Goal: Navigation & Orientation: Find specific page/section

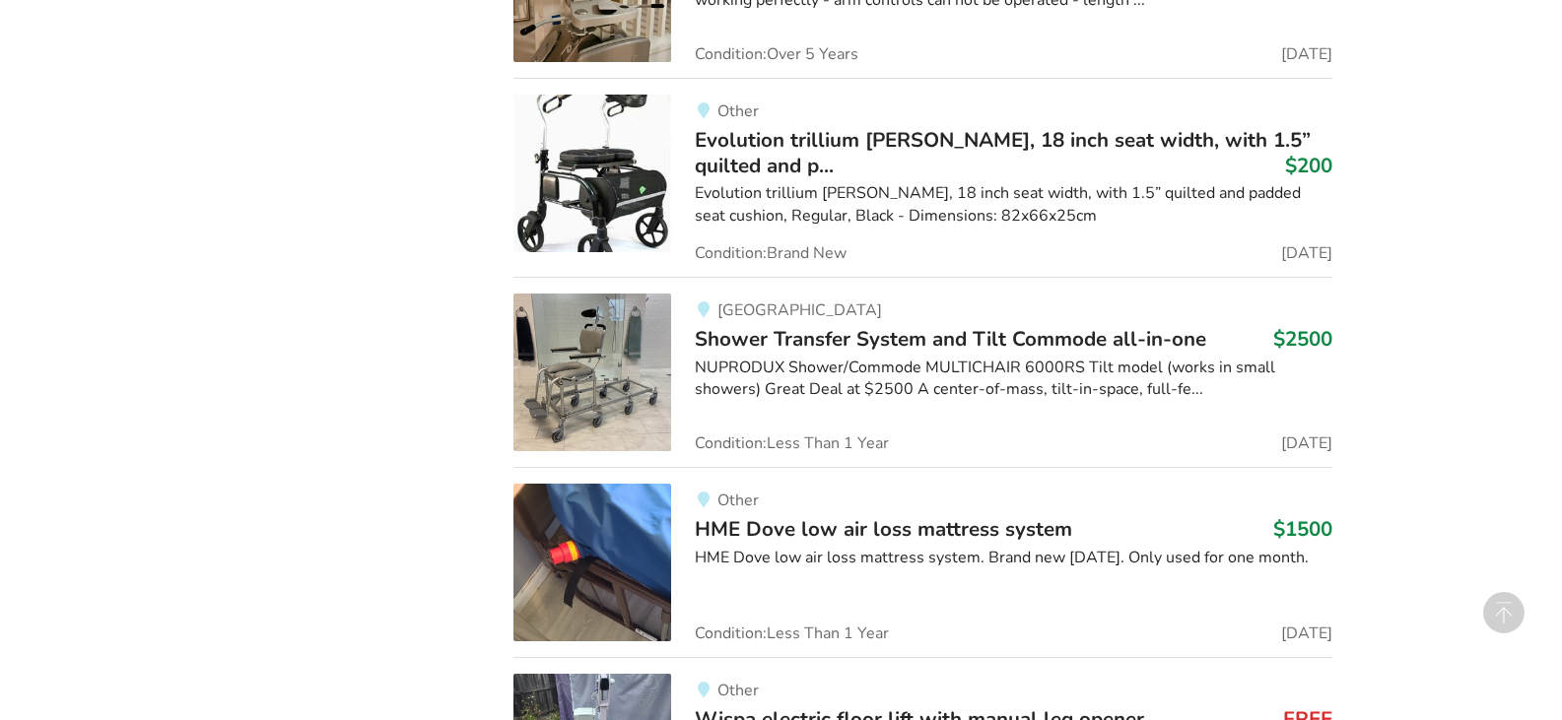
scroll to position [2464, 0]
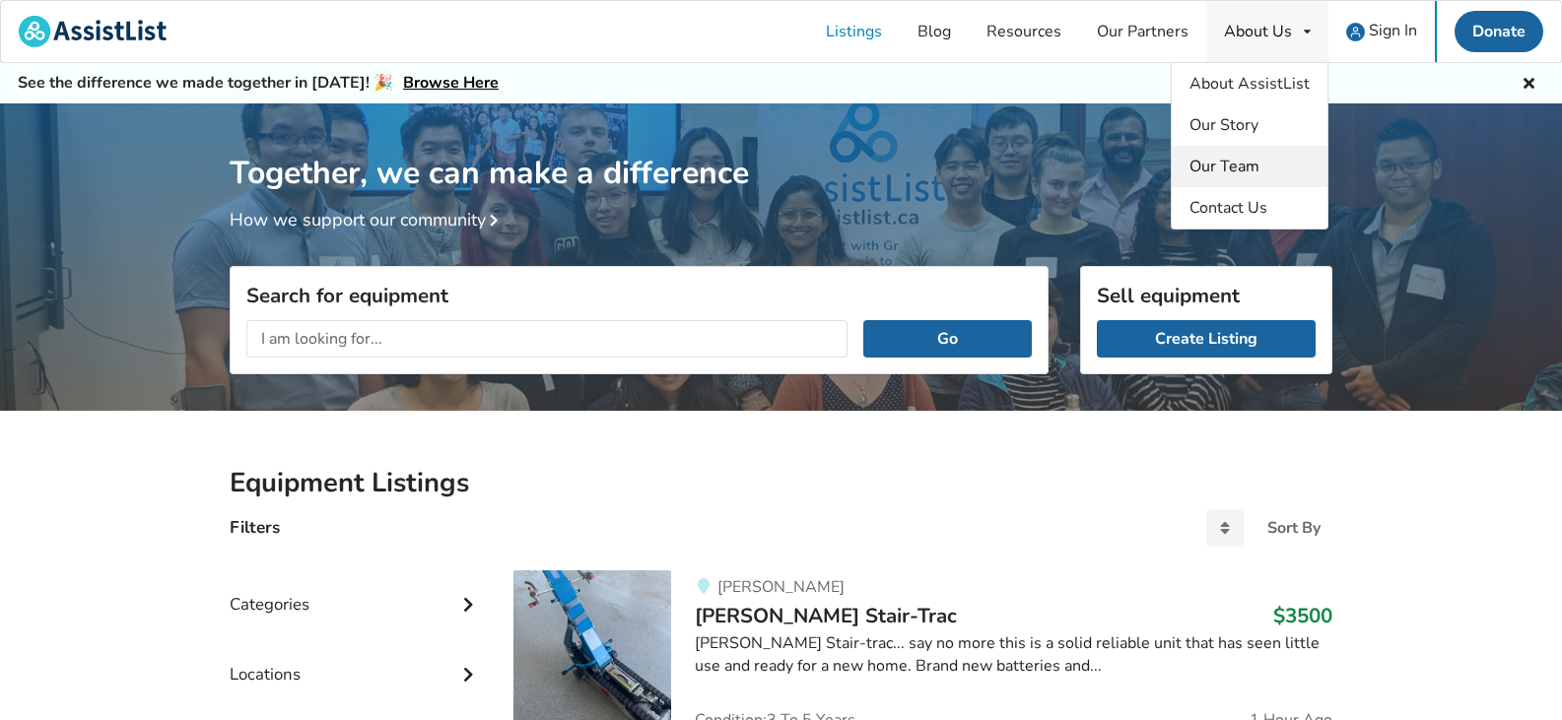
click at [1214, 170] on span "Our Team" at bounding box center [1225, 167] width 70 height 22
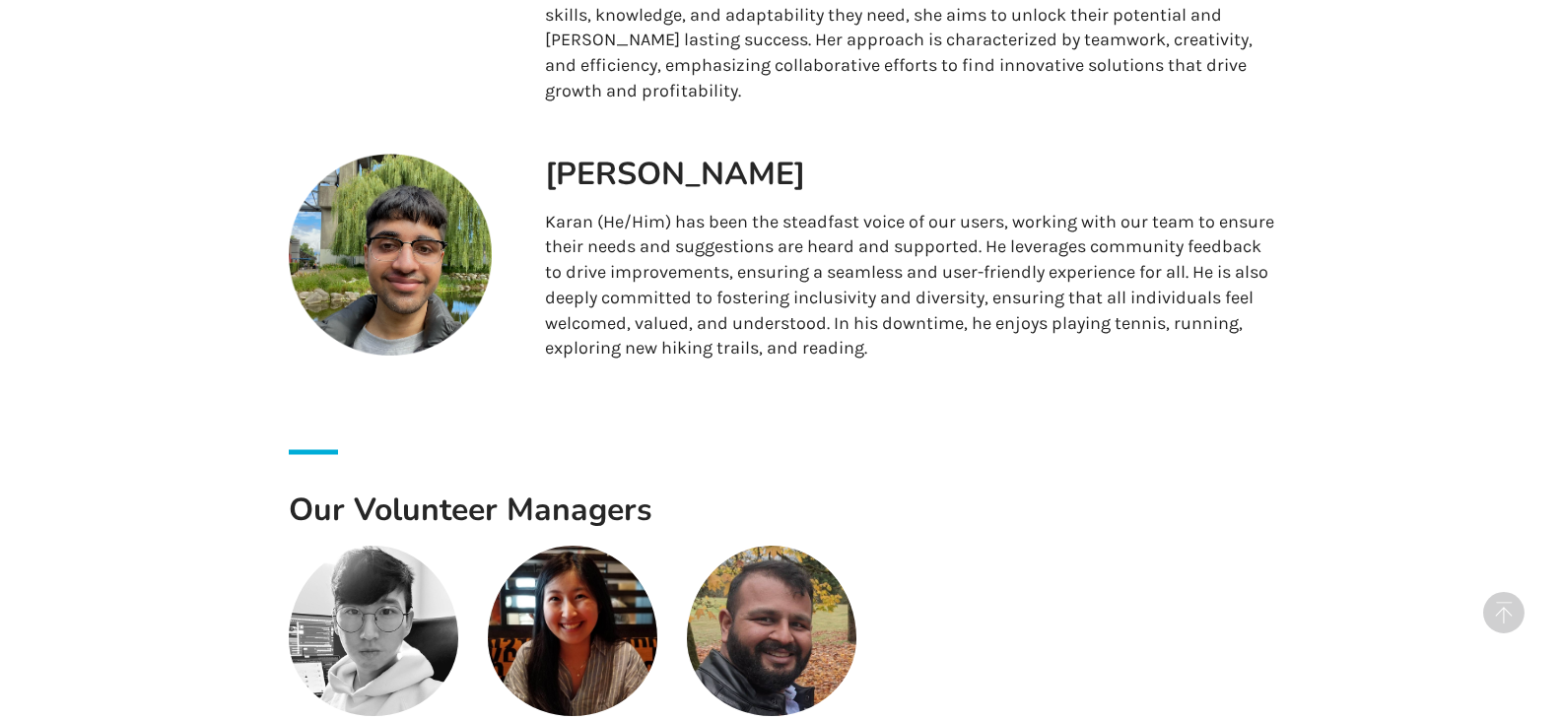
scroll to position [1774, 0]
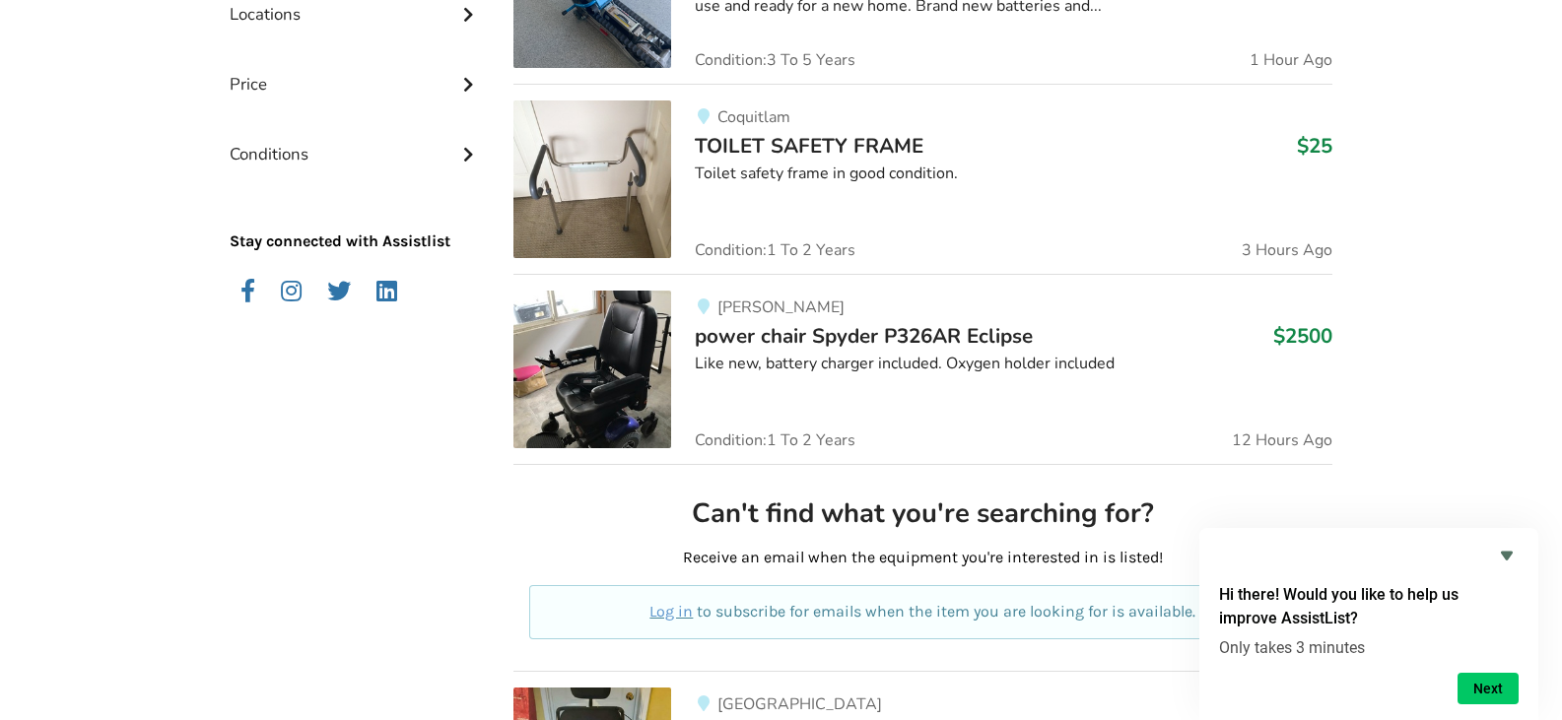
scroll to position [690, 0]
